Goal: Check status: Check status

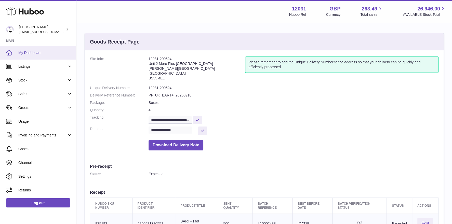
click at [22, 52] on span "My Dashboard" at bounding box center [45, 52] width 54 height 5
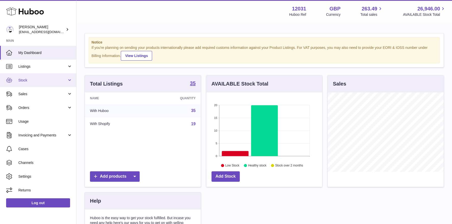
click at [32, 79] on span "Stock" at bounding box center [42, 80] width 49 height 5
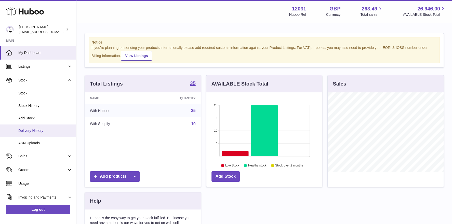
click at [33, 130] on span "Delivery History" at bounding box center [45, 131] width 54 height 5
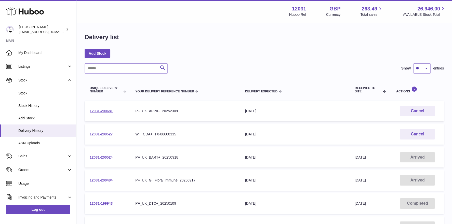
click at [106, 180] on link "12031-200484" at bounding box center [101, 180] width 23 height 4
click at [110, 157] on link "12031-200524" at bounding box center [101, 158] width 23 height 4
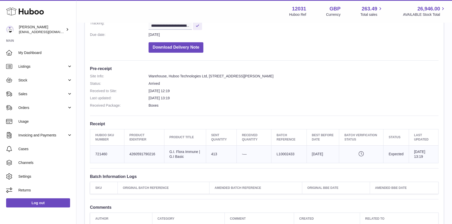
scroll to position [95, 0]
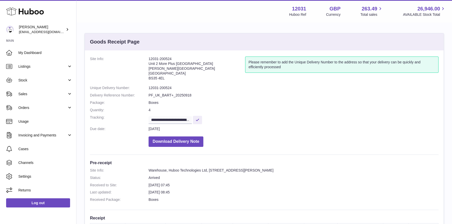
scroll to position [158, 0]
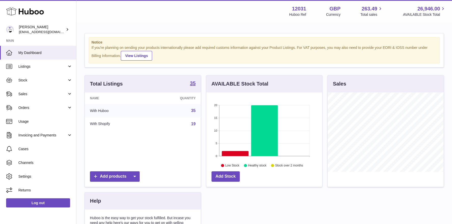
scroll to position [79, 116]
click at [25, 80] on span "Stock" at bounding box center [42, 80] width 49 height 5
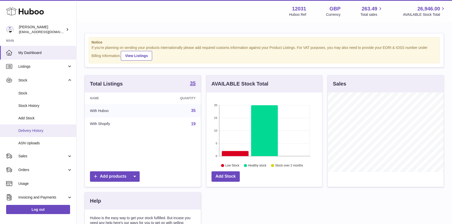
click at [34, 131] on span "Delivery History" at bounding box center [45, 131] width 54 height 5
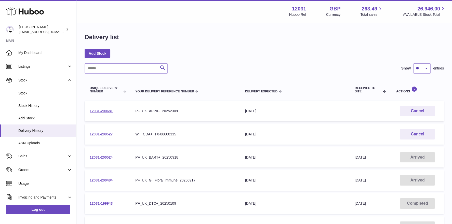
scroll to position [1, 0]
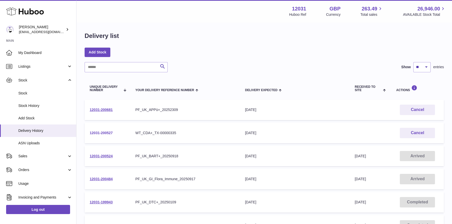
click at [109, 134] on link "12031-200527" at bounding box center [101, 133] width 23 height 4
click at [103, 155] on link "12031-200524" at bounding box center [101, 156] width 23 height 4
click at [99, 178] on link "12031-200484" at bounding box center [101, 179] width 23 height 4
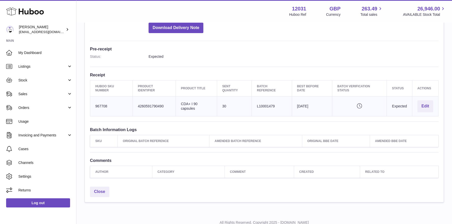
scroll to position [118, 0]
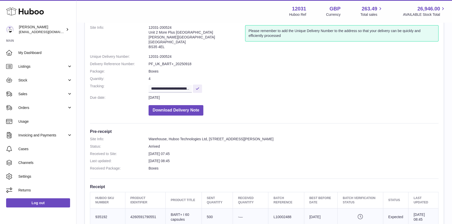
scroll to position [108, 0]
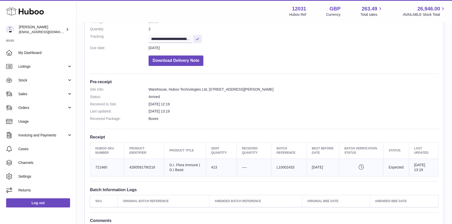
scroll to position [132, 0]
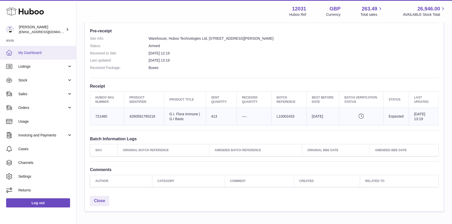
click at [31, 52] on span "My Dashboard" at bounding box center [45, 52] width 54 height 5
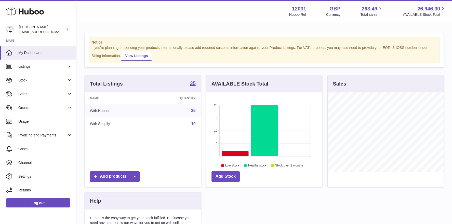
scroll to position [79, 116]
